Goal: Information Seeking & Learning: Learn about a topic

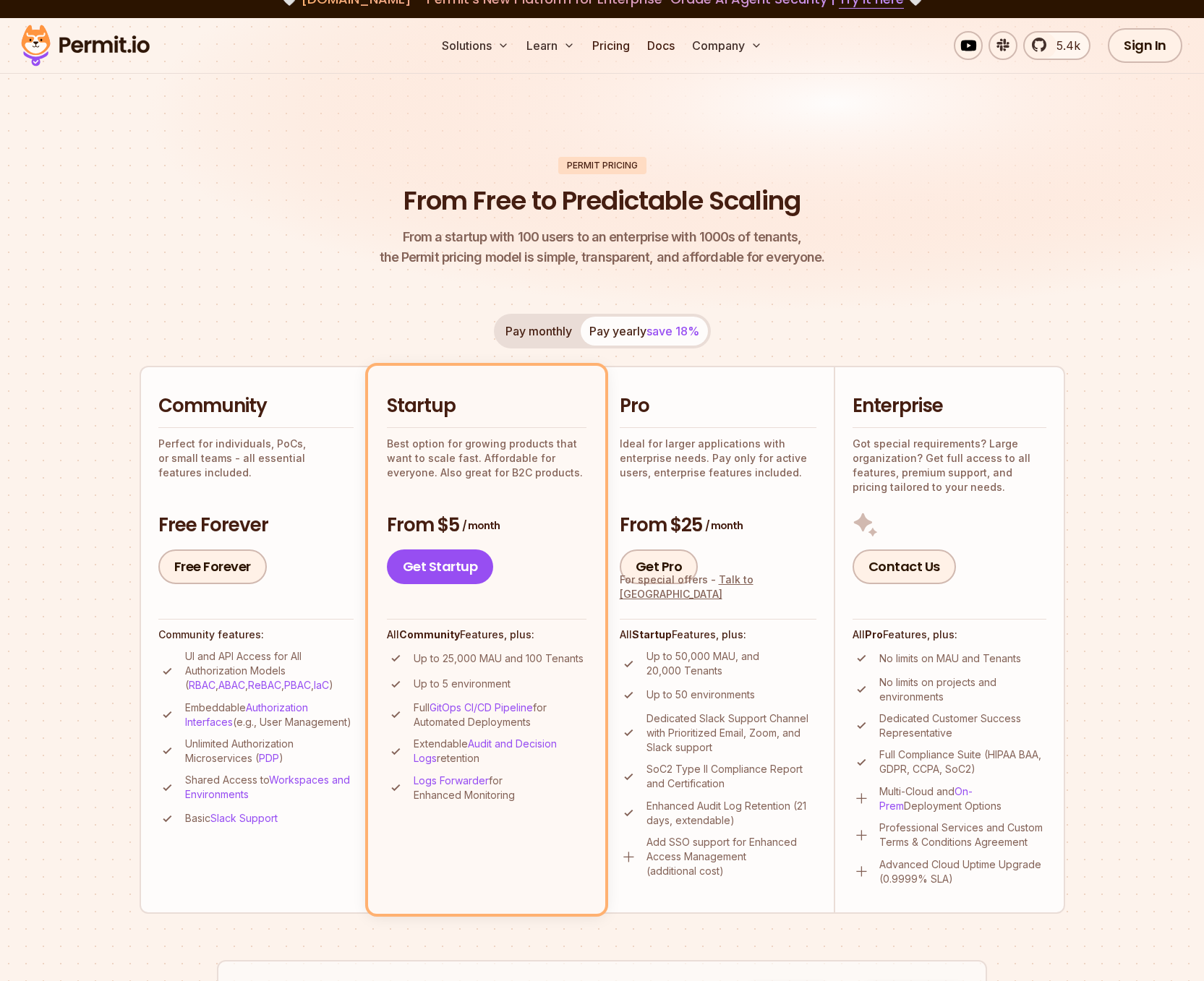
scroll to position [22, 0]
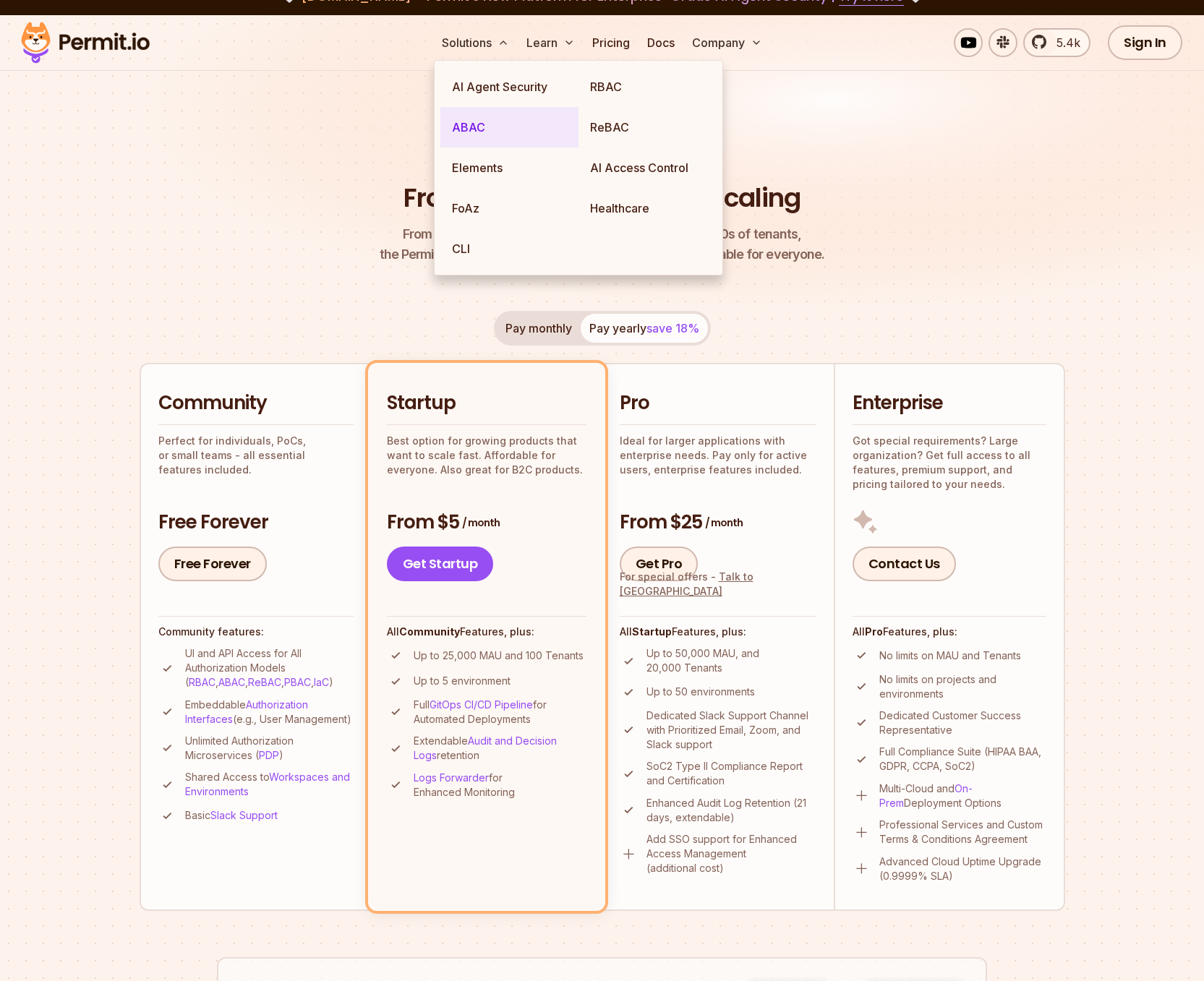
click at [510, 134] on link "ABAC" at bounding box center [509, 127] width 138 height 40
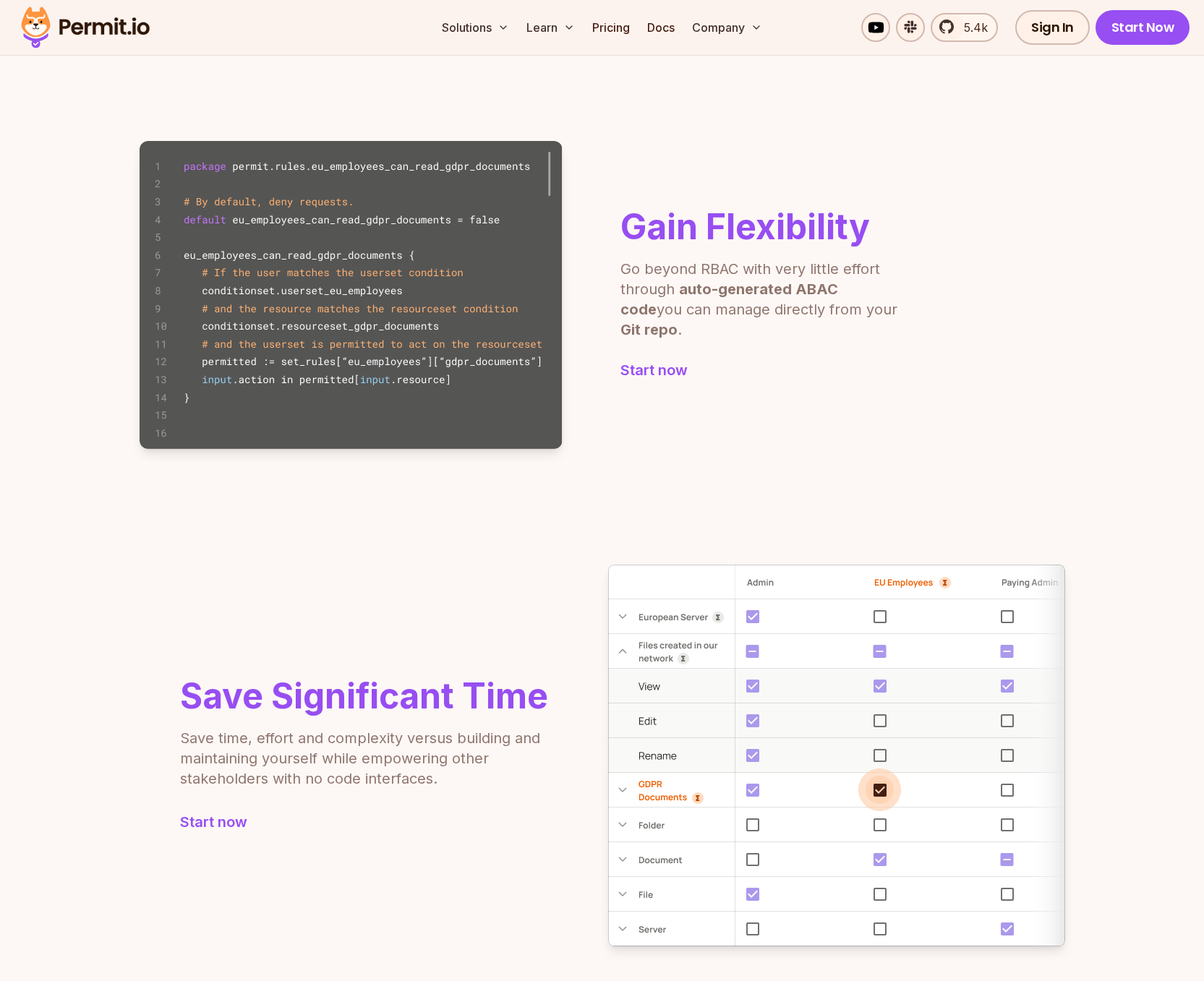
scroll to position [895, 0]
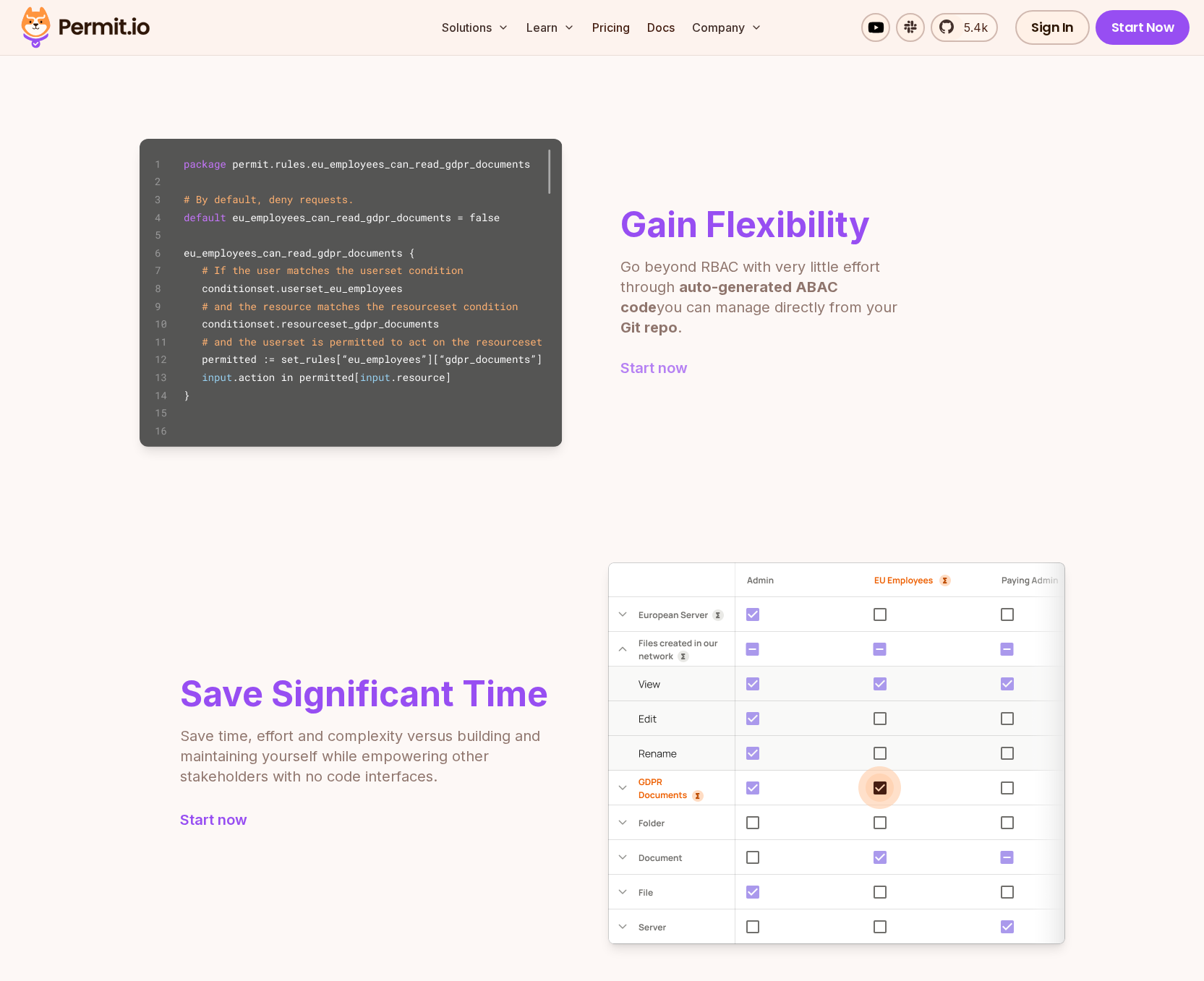
click at [664, 363] on link "Start now" at bounding box center [761, 368] width 282 height 20
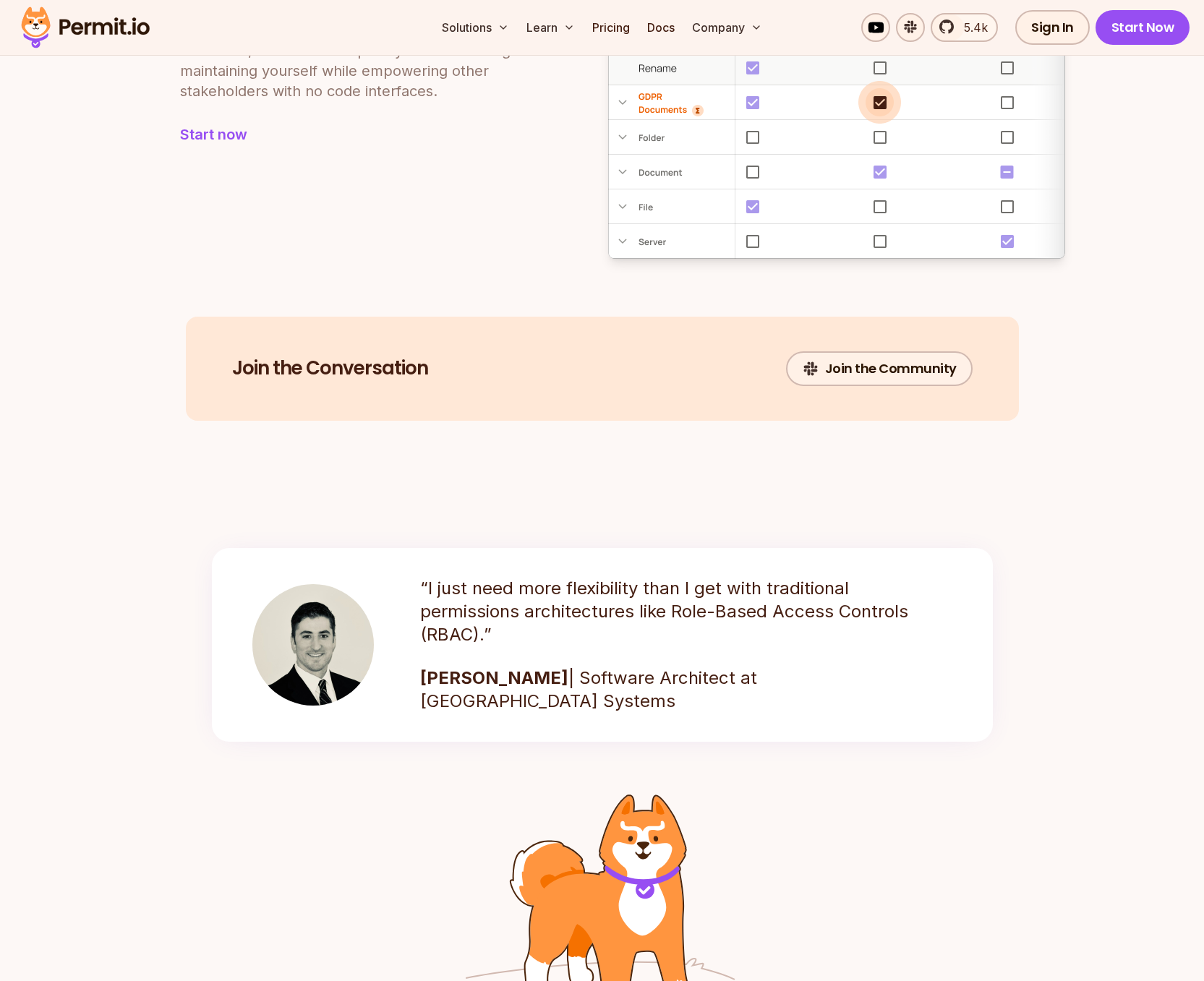
scroll to position [1732, 0]
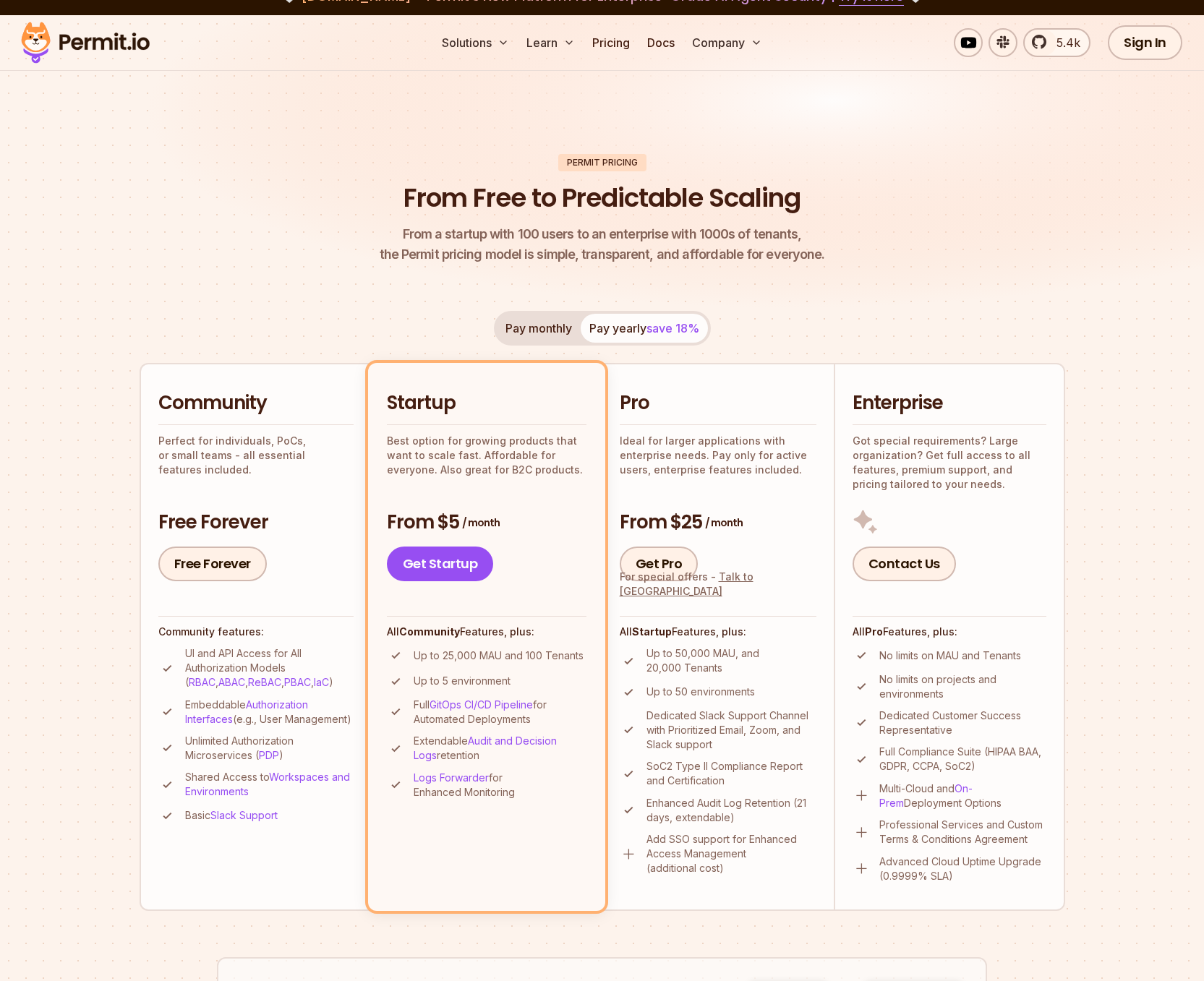
scroll to position [8, 0]
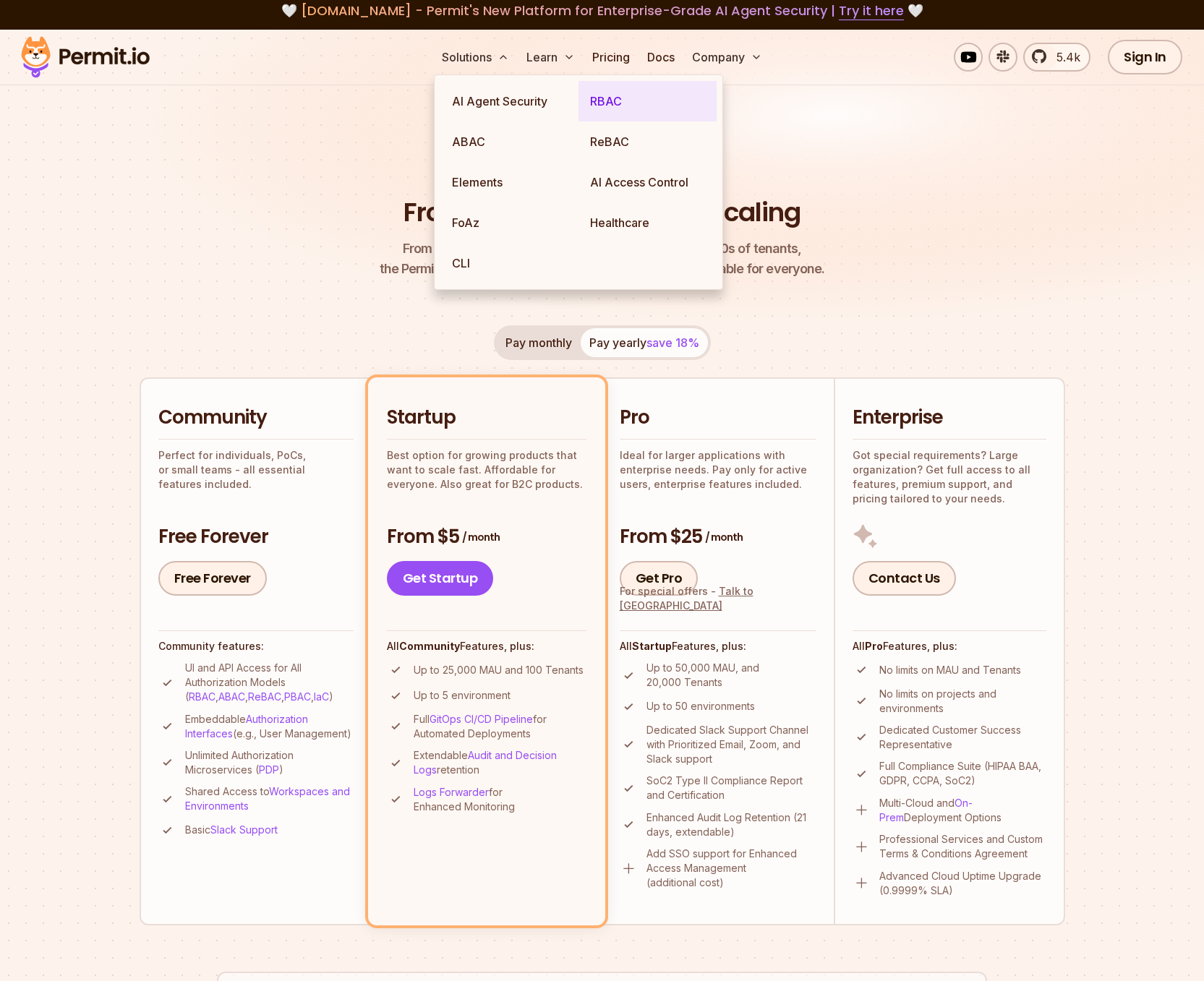
click at [606, 107] on link "RBAC" at bounding box center [647, 101] width 138 height 40
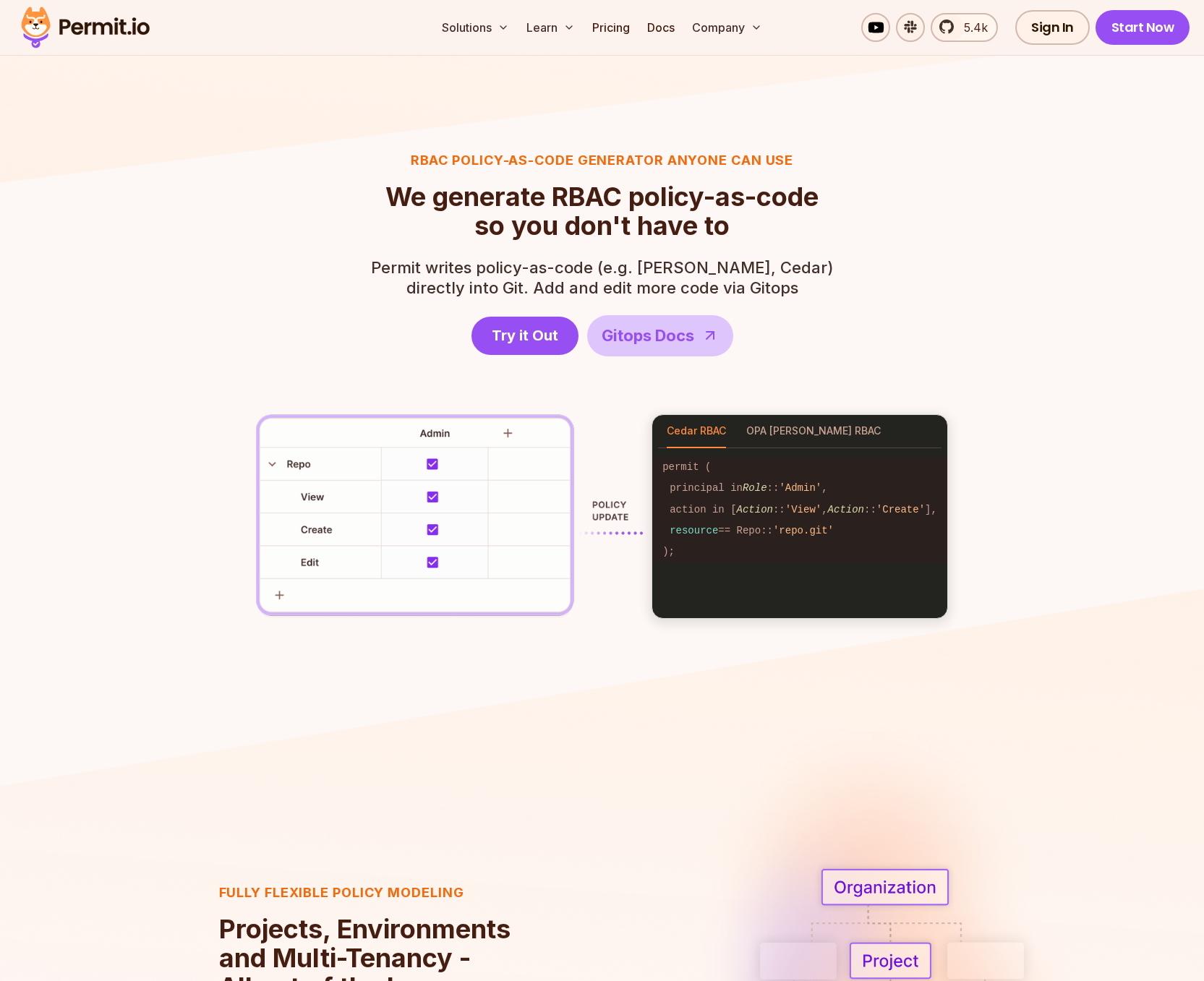
scroll to position [2053, 0]
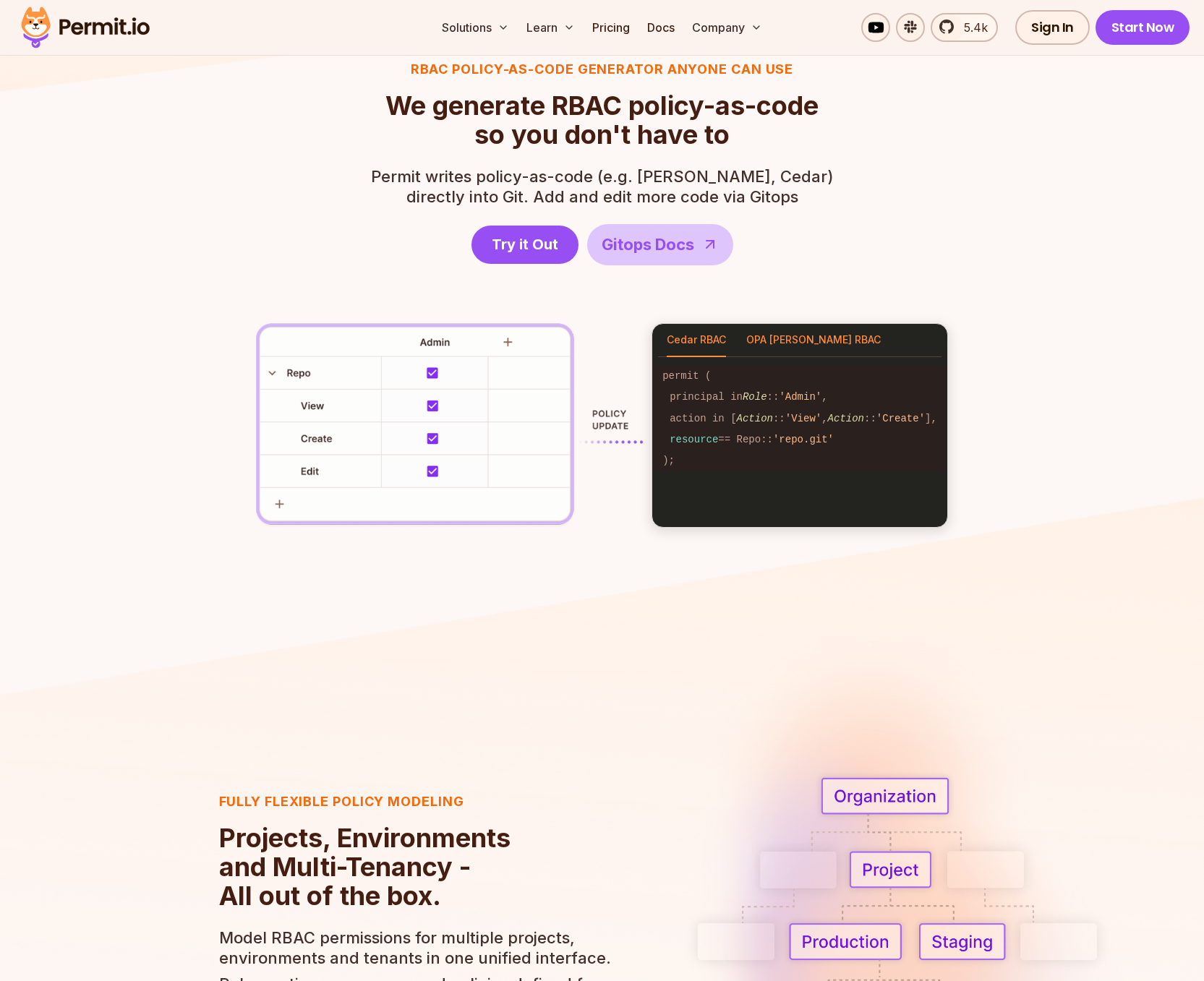
click at [803, 344] on button "OPA Rego RBAC" at bounding box center [813, 340] width 134 height 34
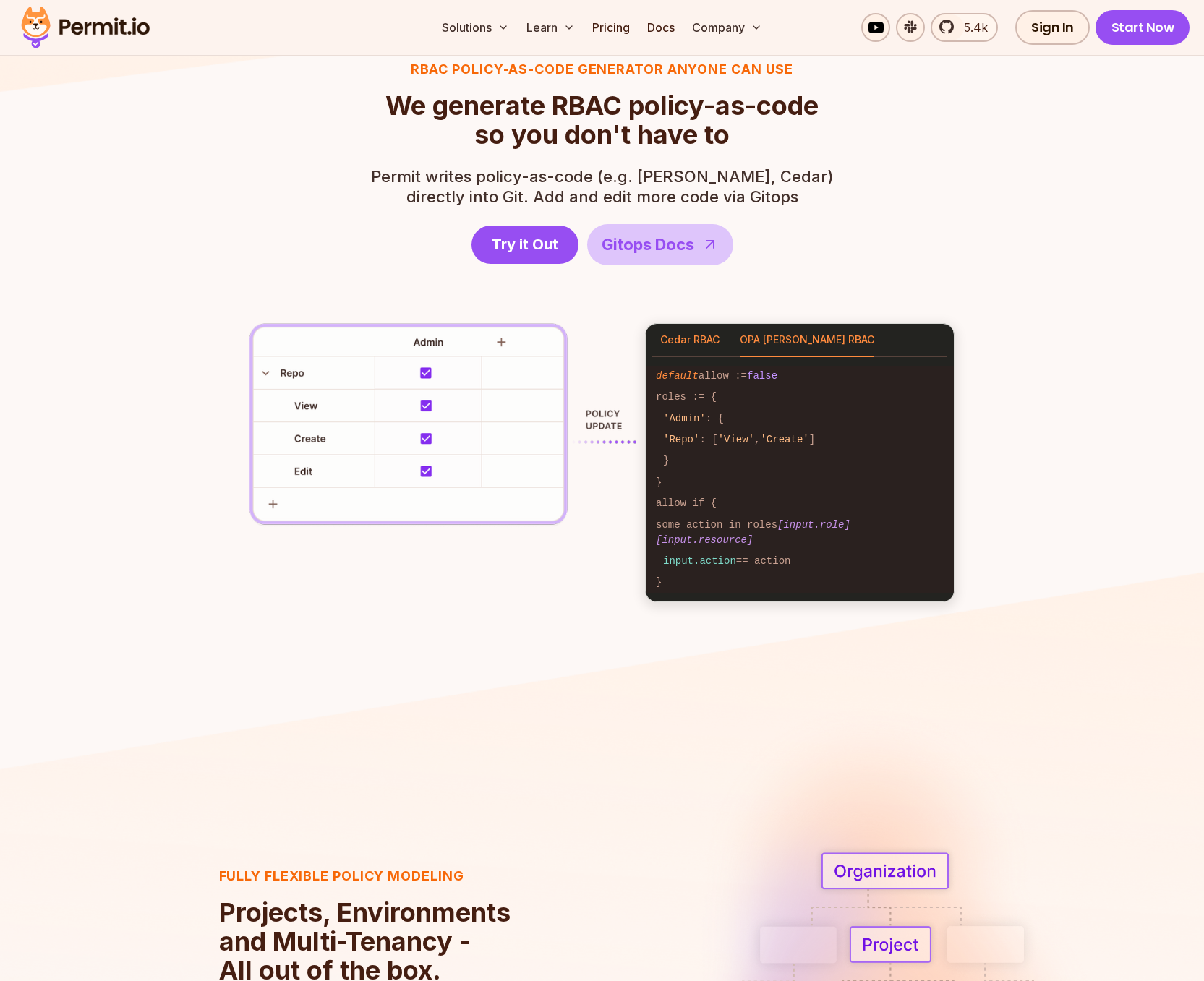
click at [686, 348] on button "Cedar RBAC" at bounding box center [689, 340] width 59 height 34
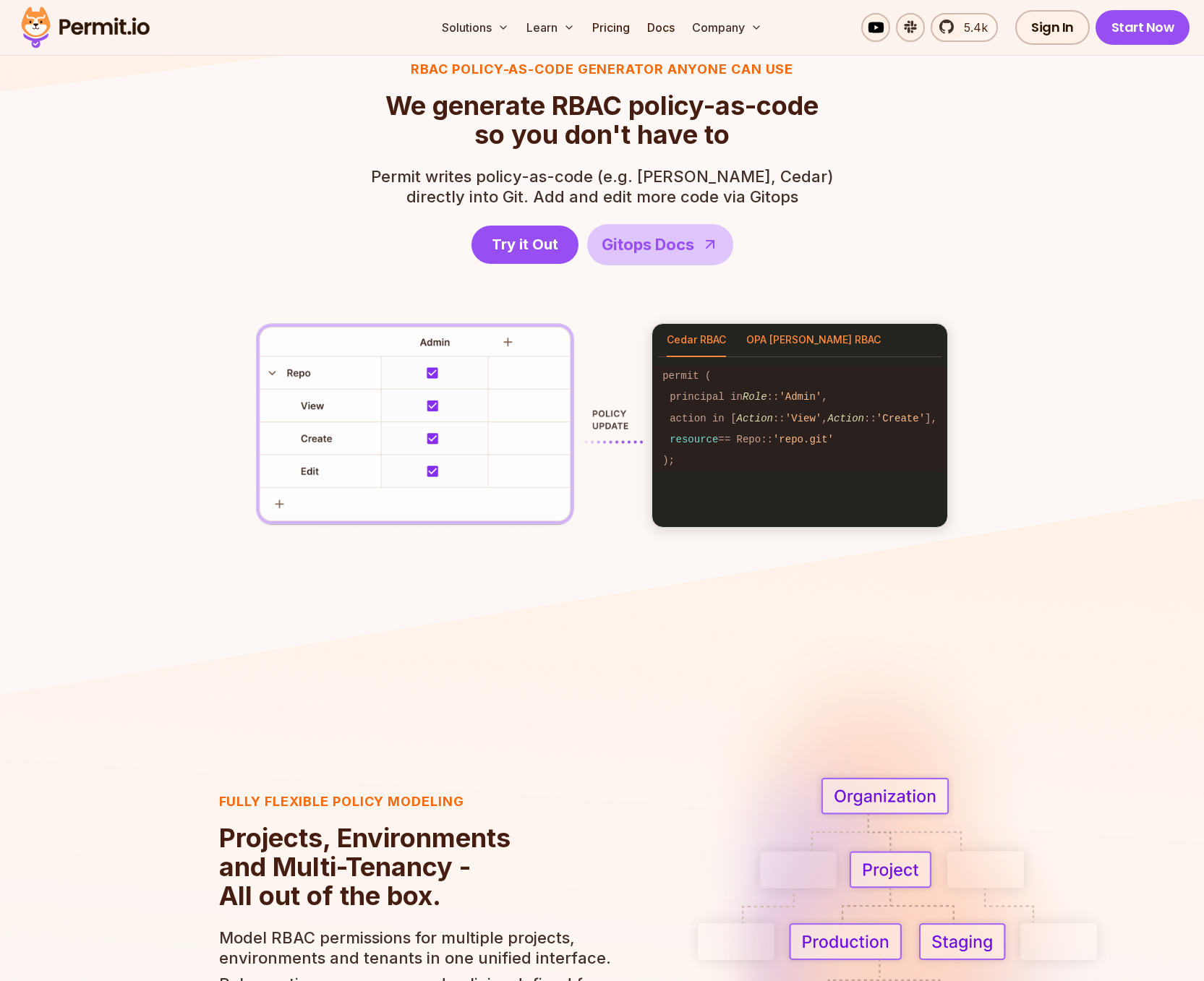
click at [782, 342] on button "OPA Rego RBAC" at bounding box center [813, 340] width 134 height 34
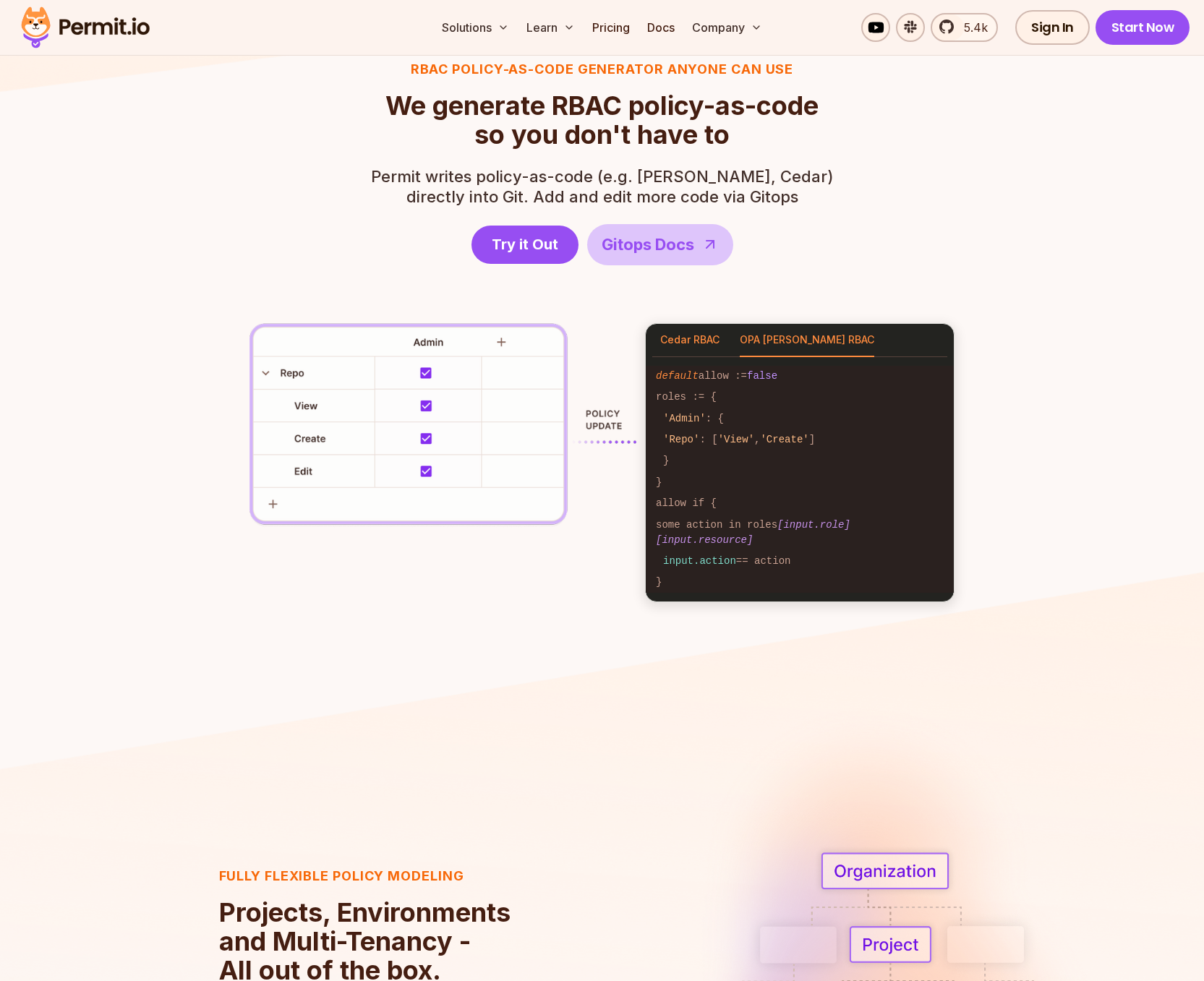
click at [693, 348] on button "Cedar RBAC" at bounding box center [689, 340] width 59 height 34
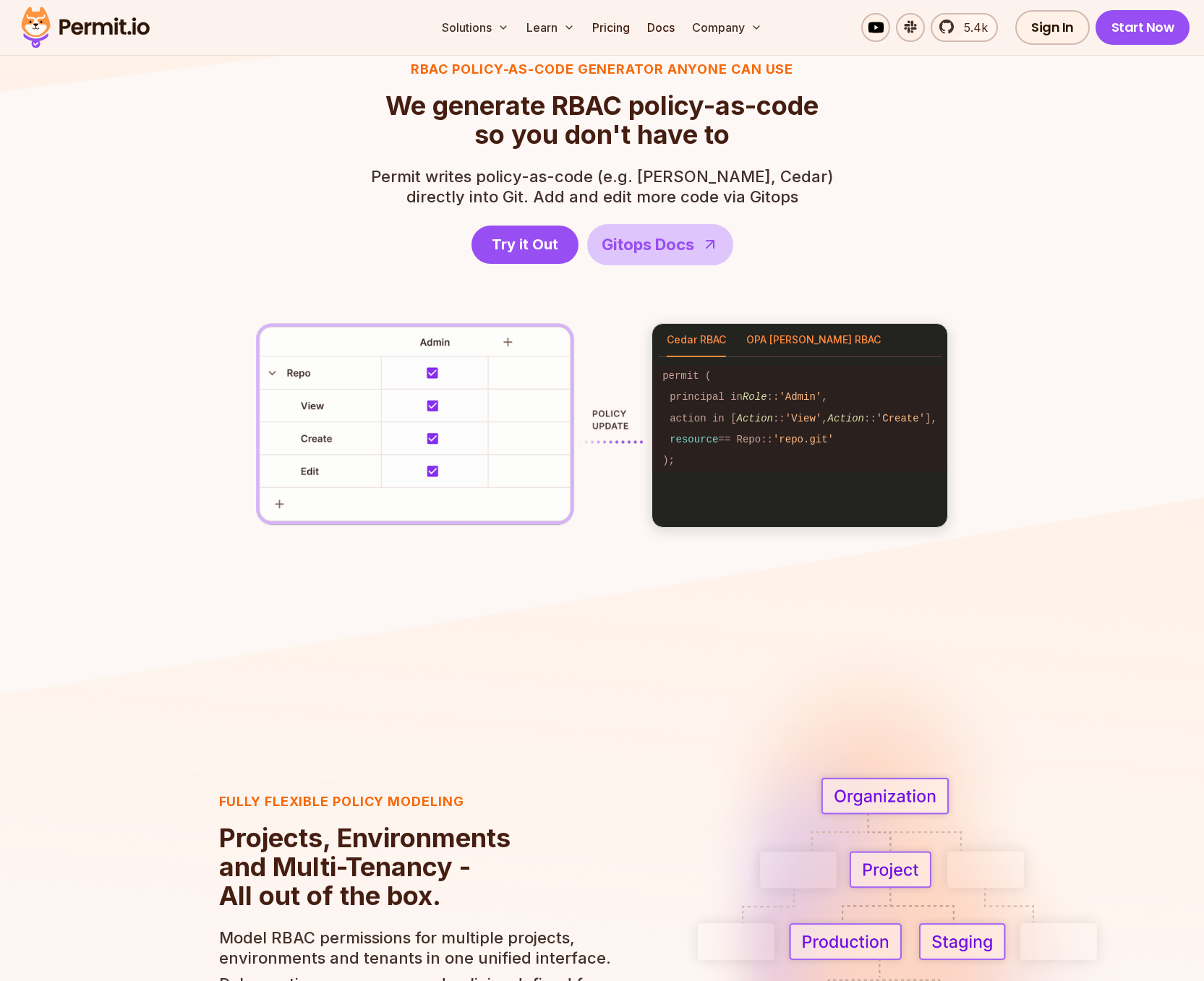
click at [788, 339] on button "OPA Rego RBAC" at bounding box center [813, 340] width 134 height 34
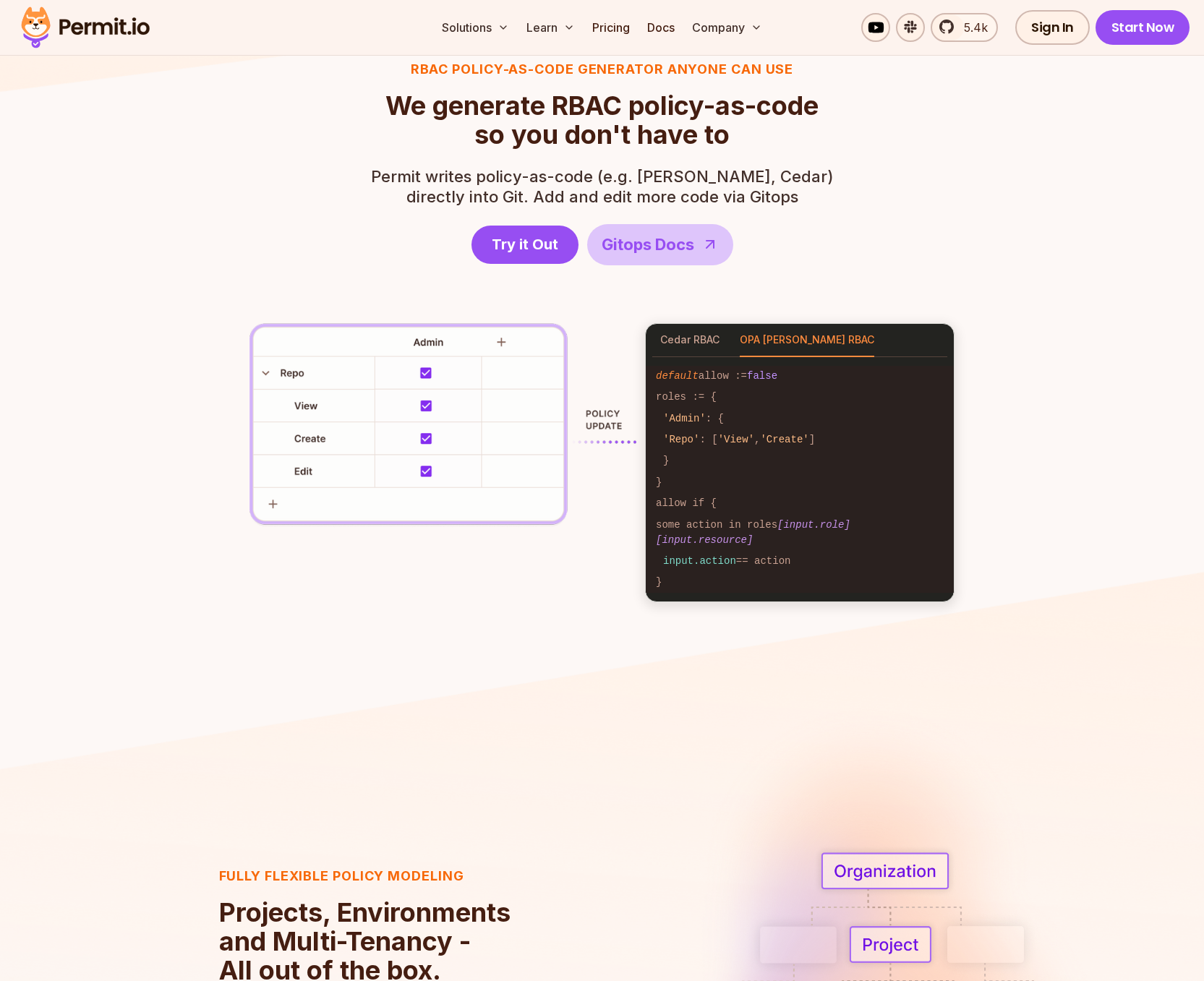
click at [724, 341] on div "Cedar RBAC OPA Rego RBAC" at bounding box center [799, 340] width 308 height 34
click at [692, 342] on button "Cedar RBAC" at bounding box center [689, 340] width 59 height 34
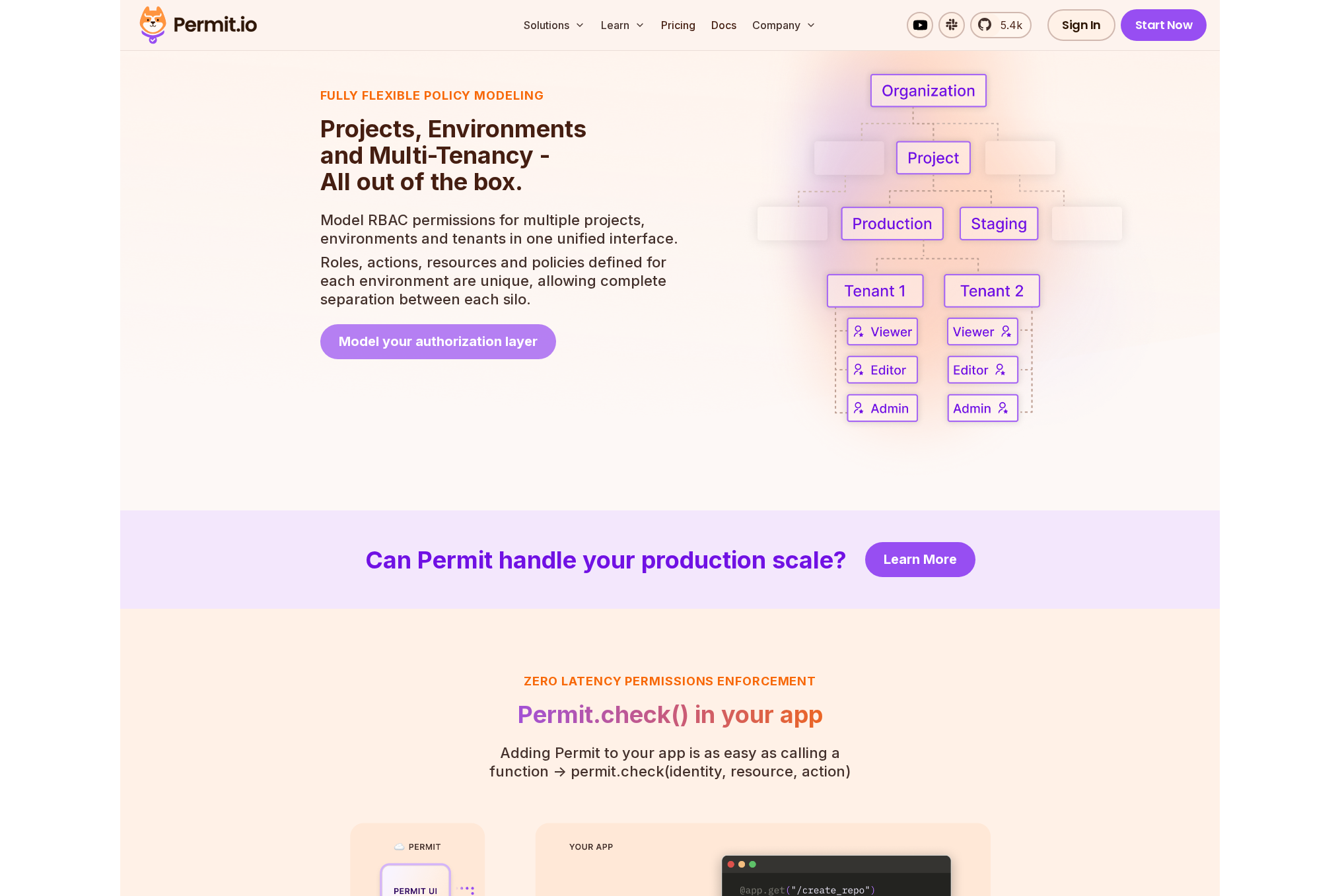
scroll to position [2509, 0]
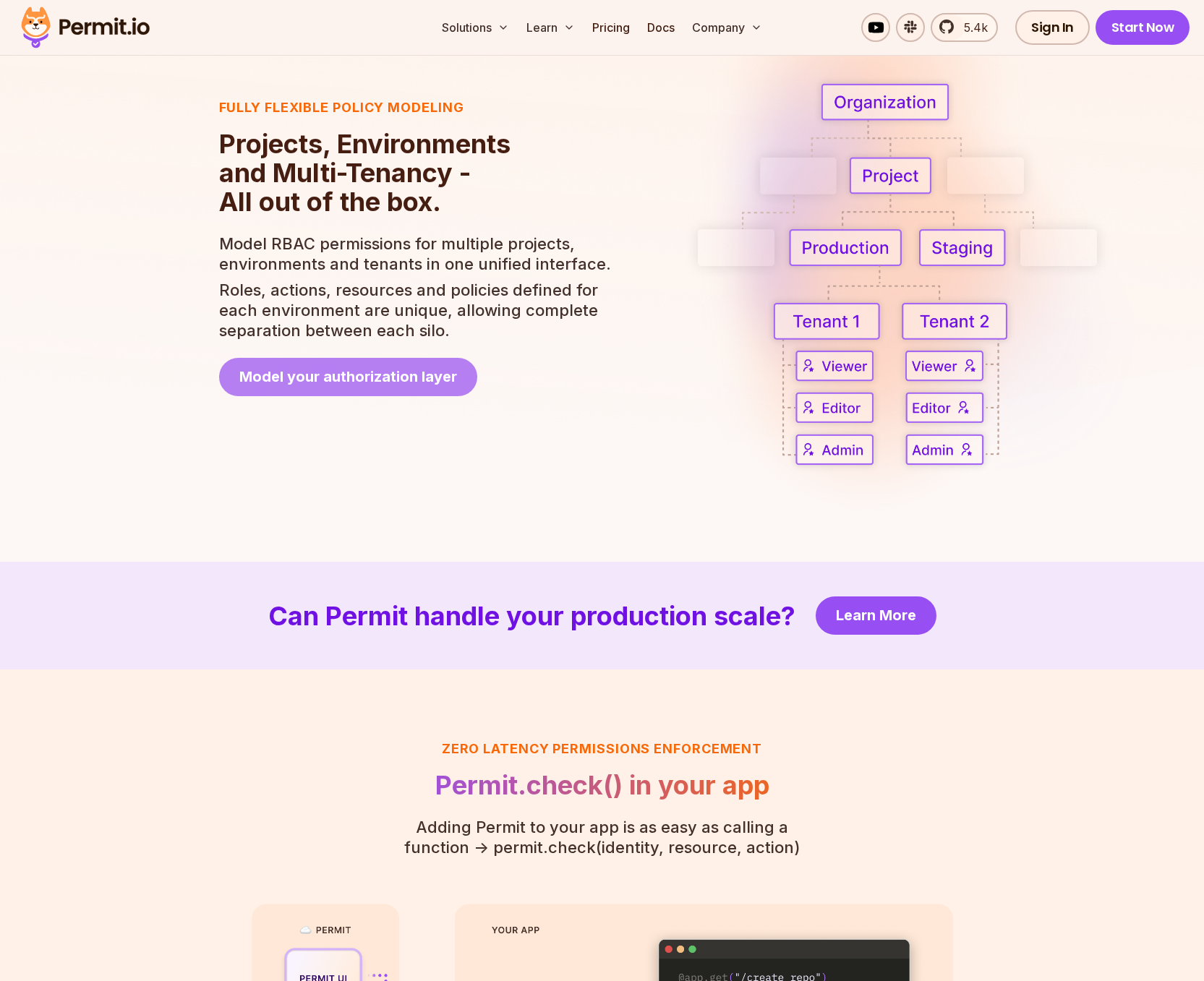
click at [289, 383] on span "Model your authorization layer" at bounding box center [348, 376] width 218 height 20
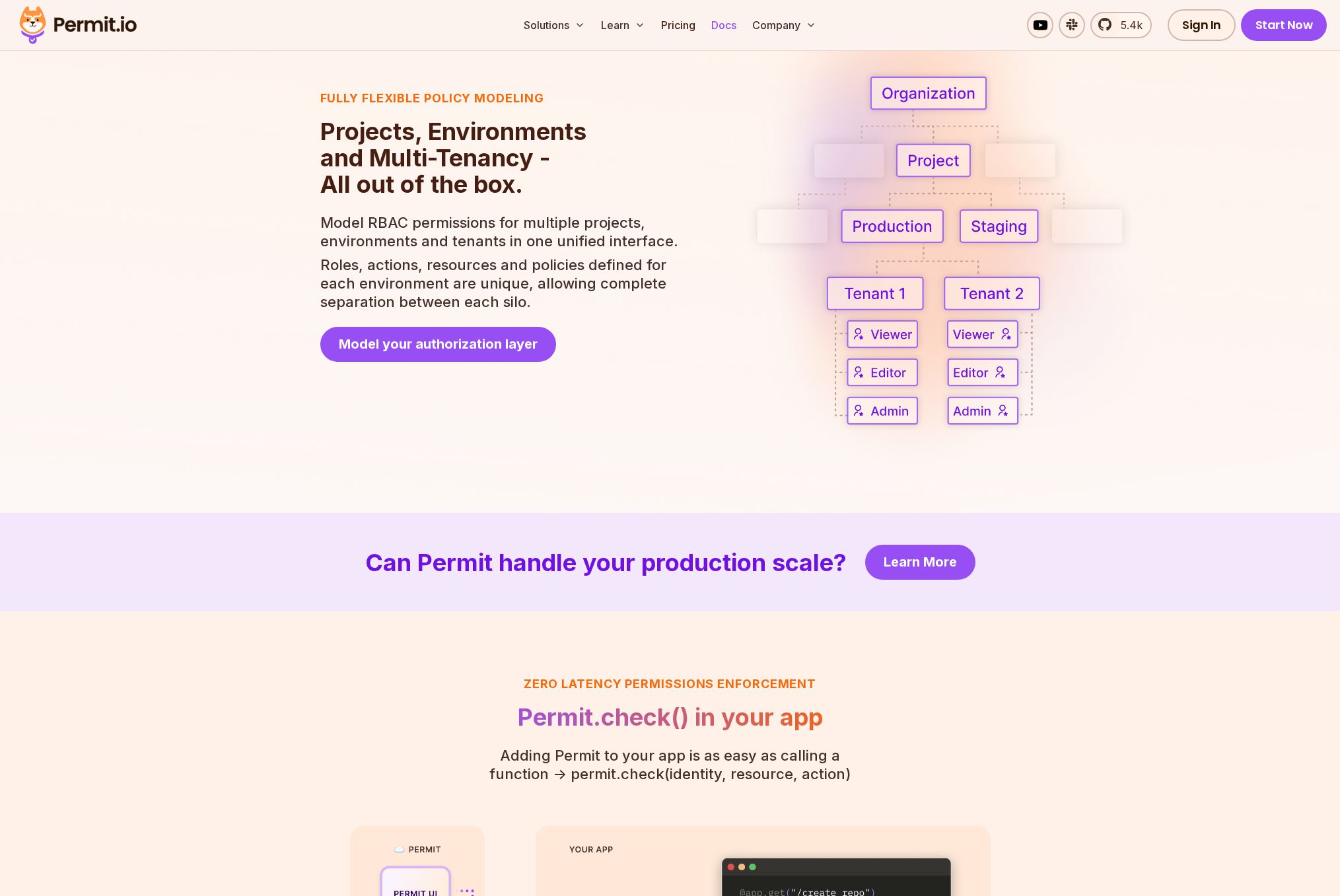
click at [740, 22] on link "Docs" at bounding box center [724, 25] width 35 height 27
